Goal: Navigation & Orientation: Understand site structure

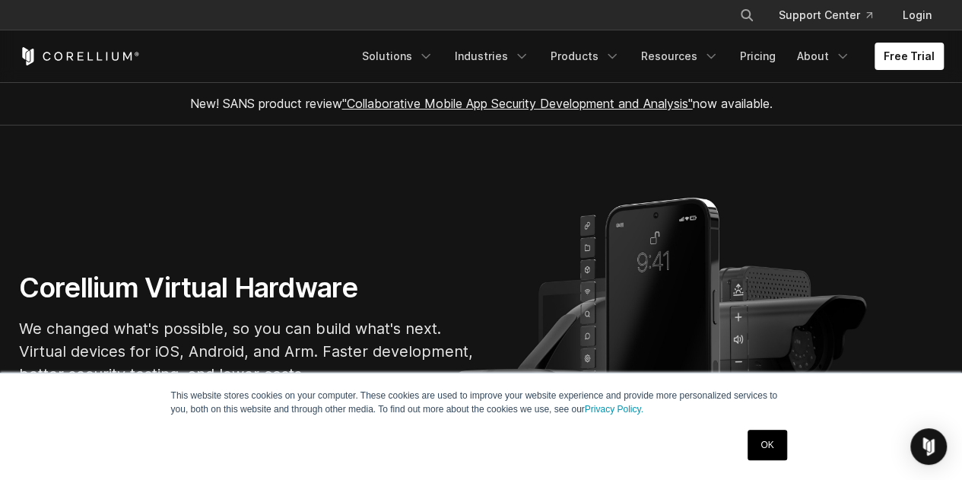
click at [762, 445] on link "OK" at bounding box center [767, 445] width 39 height 30
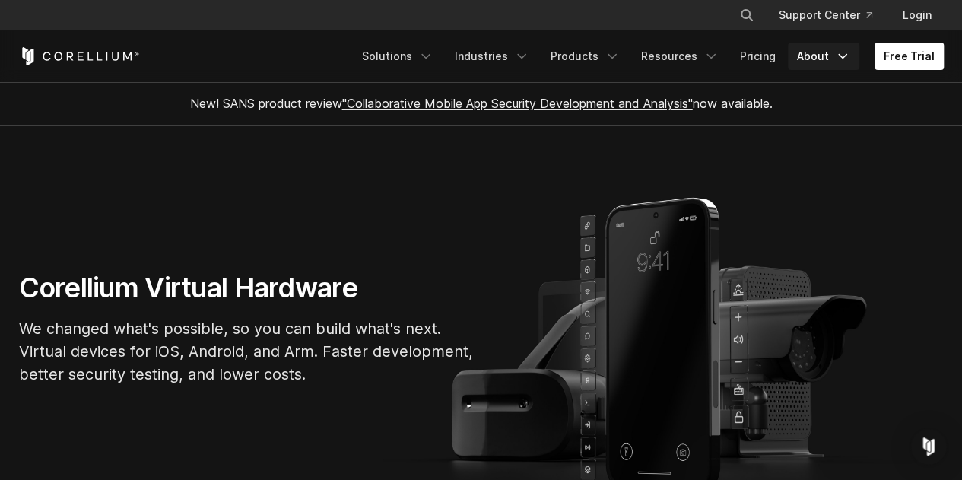
click at [817, 56] on link "About" at bounding box center [824, 56] width 72 height 27
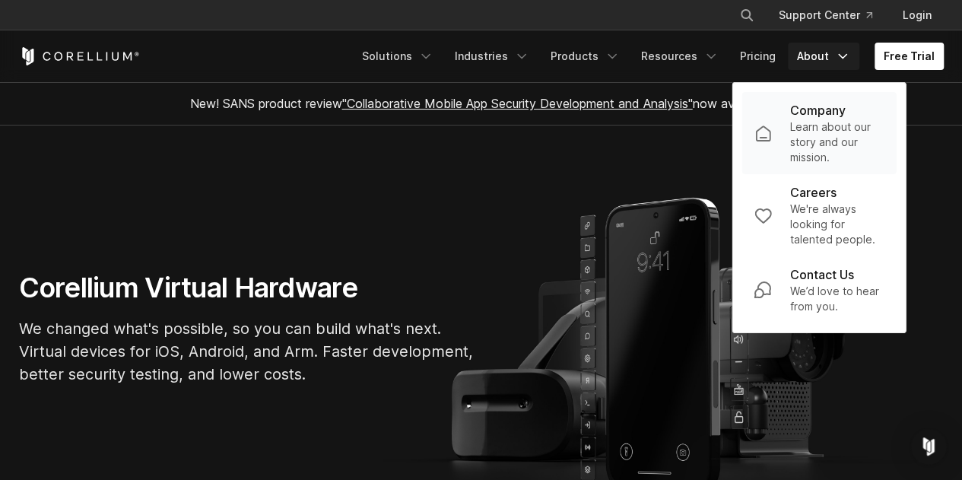
click at [820, 136] on p "Learn about our story and our mission." at bounding box center [837, 142] width 94 height 46
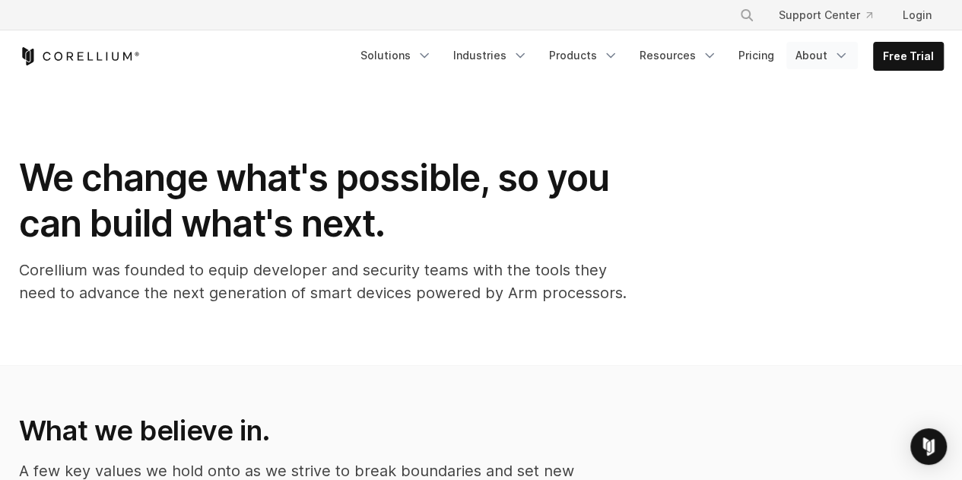
click at [805, 55] on link "About" at bounding box center [823, 55] width 72 height 27
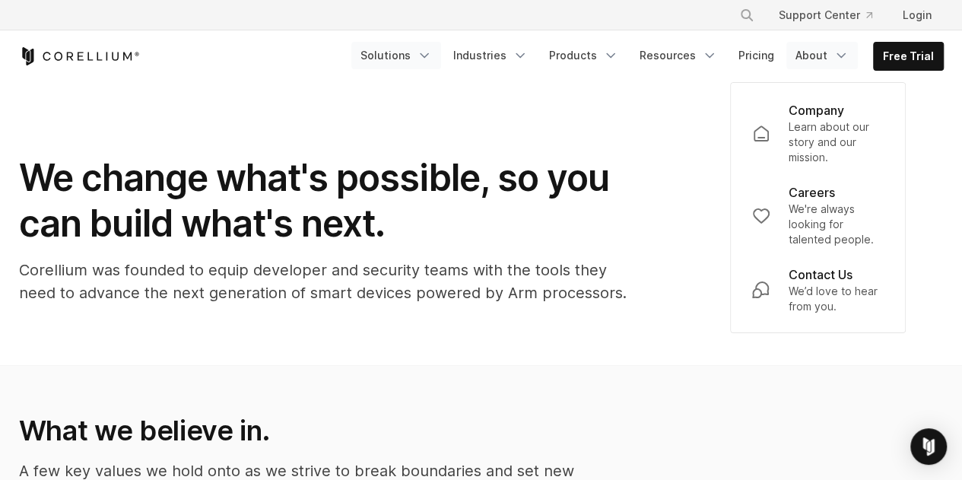
click at [413, 56] on link "Solutions" at bounding box center [396, 55] width 90 height 27
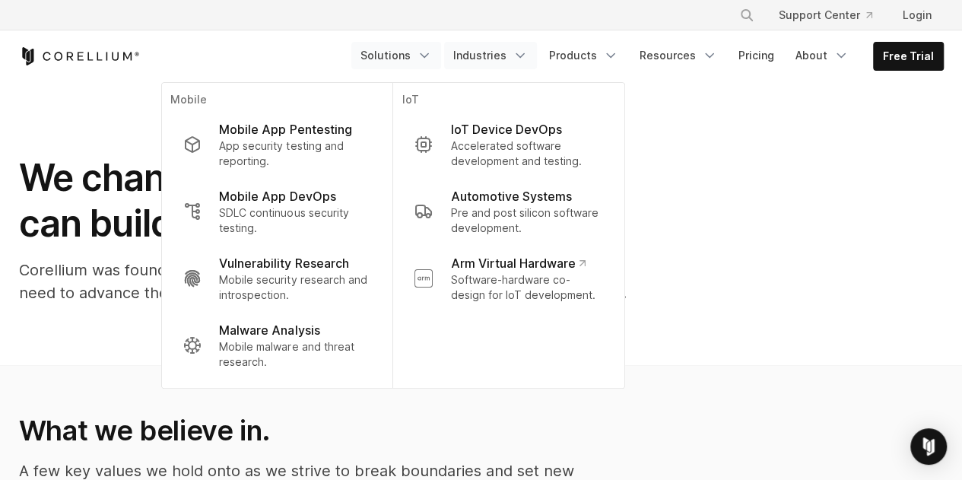
click at [496, 56] on link "Industries" at bounding box center [490, 55] width 93 height 27
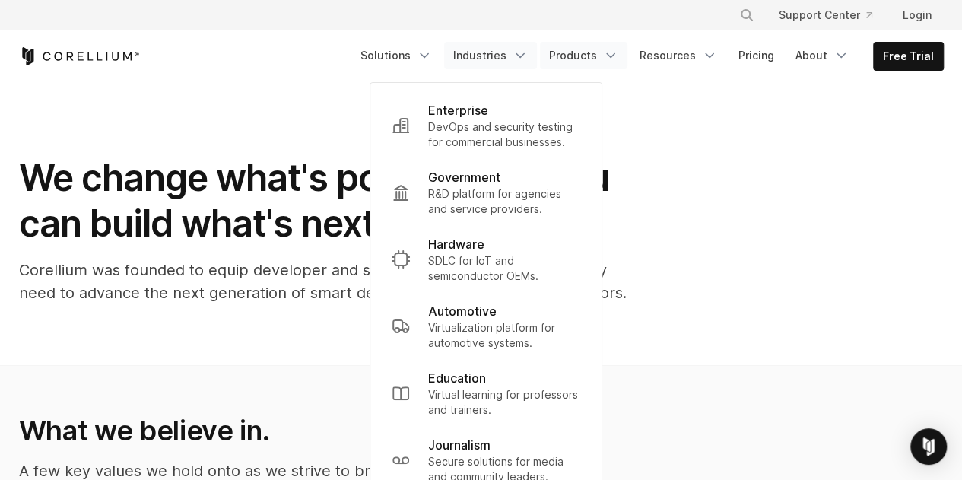
click at [590, 48] on link "Products" at bounding box center [583, 55] width 87 height 27
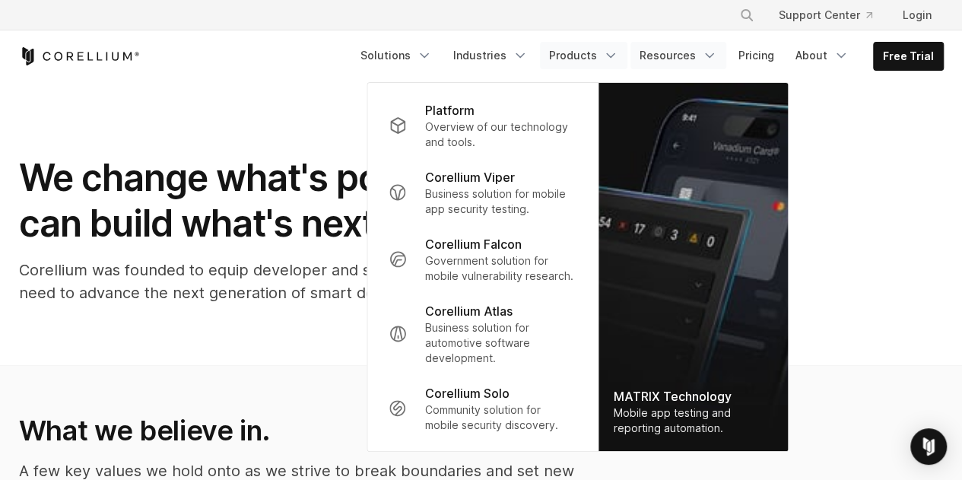
click at [683, 65] on link "Resources" at bounding box center [679, 55] width 96 height 27
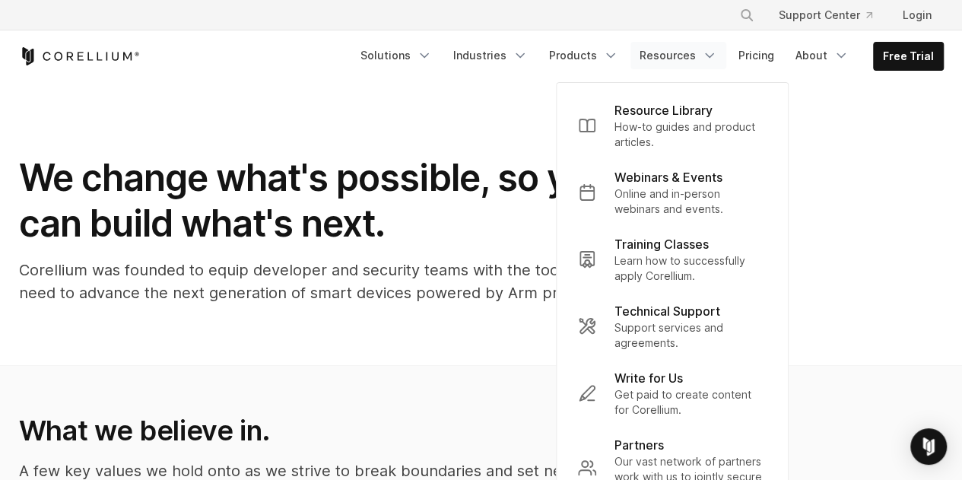
click at [920, 202] on div "We change what's possible, so you can build what's next. Corellium was founded …" at bounding box center [481, 235] width 955 height 161
